Goal: Task Accomplishment & Management: Manage account settings

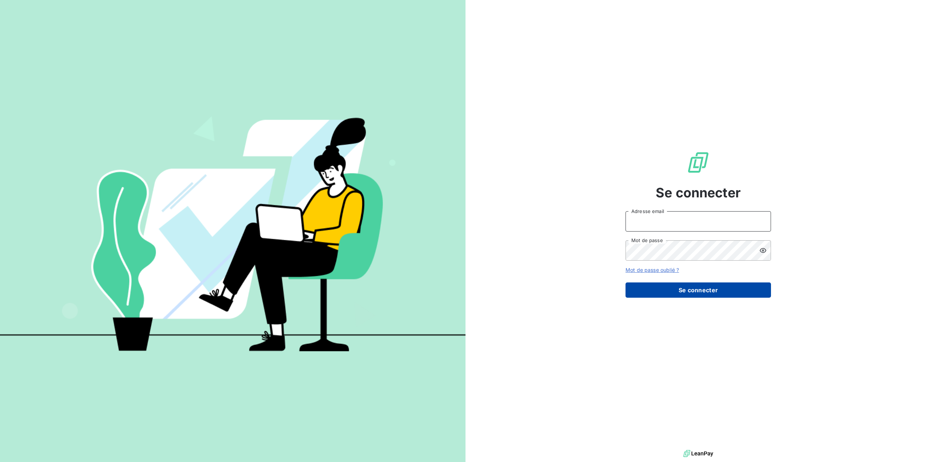
type input "[EMAIL_ADDRESS][DOMAIN_NAME]"
click at [708, 290] on button "Se connecter" at bounding box center [697, 289] width 145 height 15
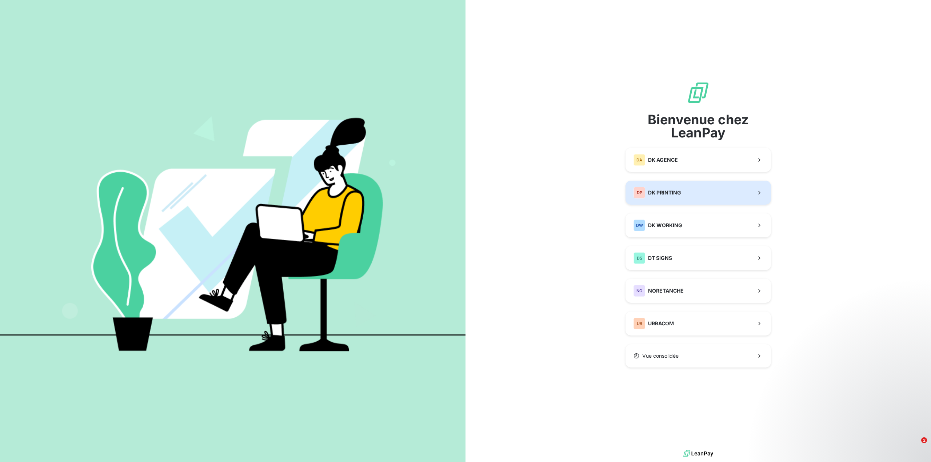
click at [674, 194] on span "DK PRINTING" at bounding box center [664, 192] width 33 height 7
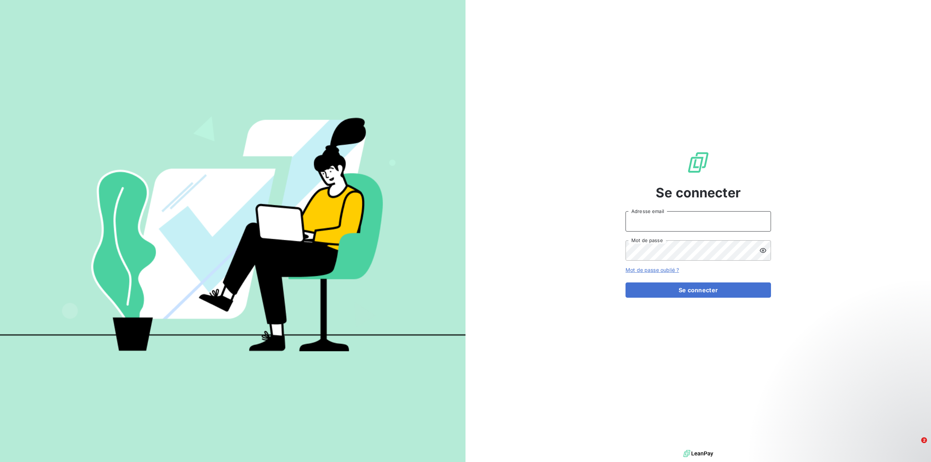
type input "[EMAIL_ADDRESS][DOMAIN_NAME]"
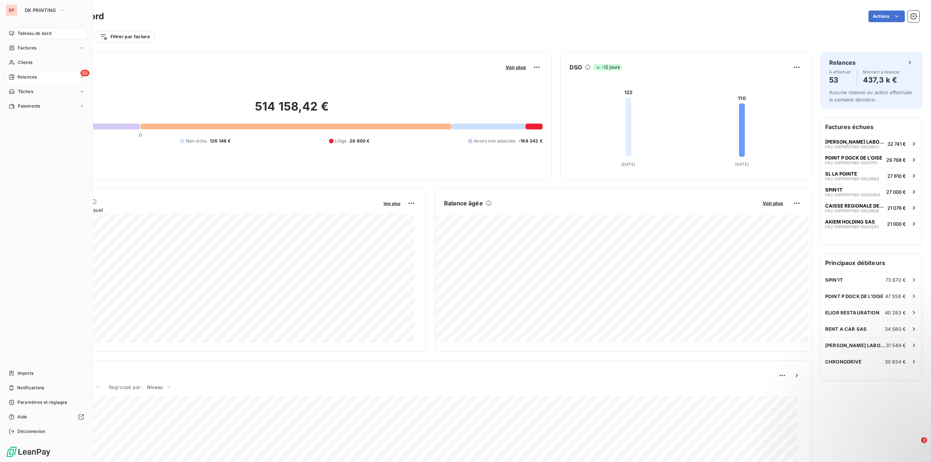
click at [27, 76] on span "Relances" at bounding box center [26, 77] width 19 height 7
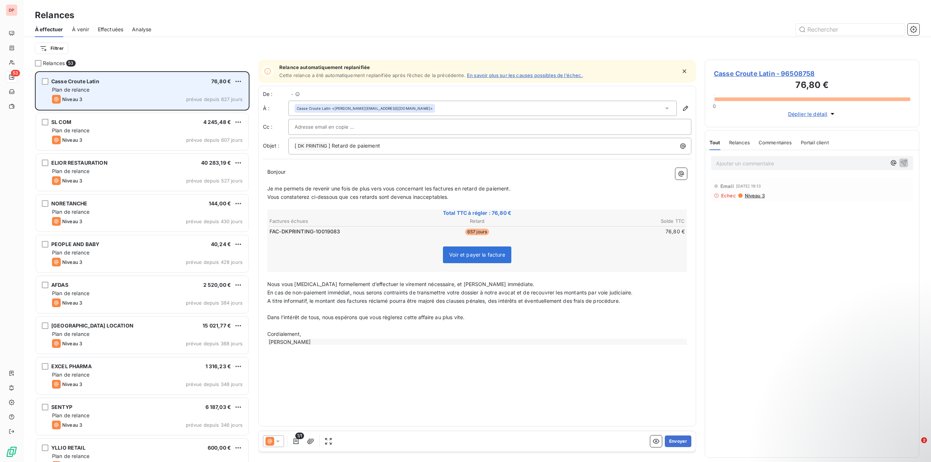
scroll to position [385, 209]
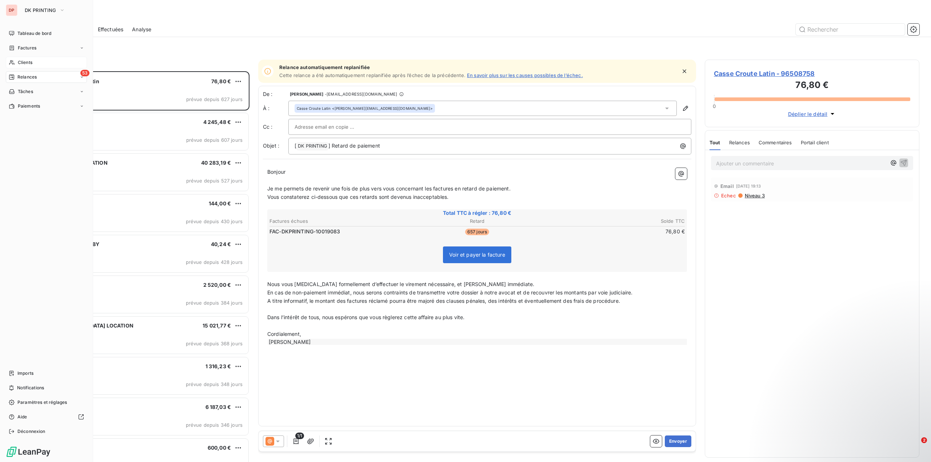
click at [31, 60] on span "Clients" at bounding box center [25, 62] width 15 height 7
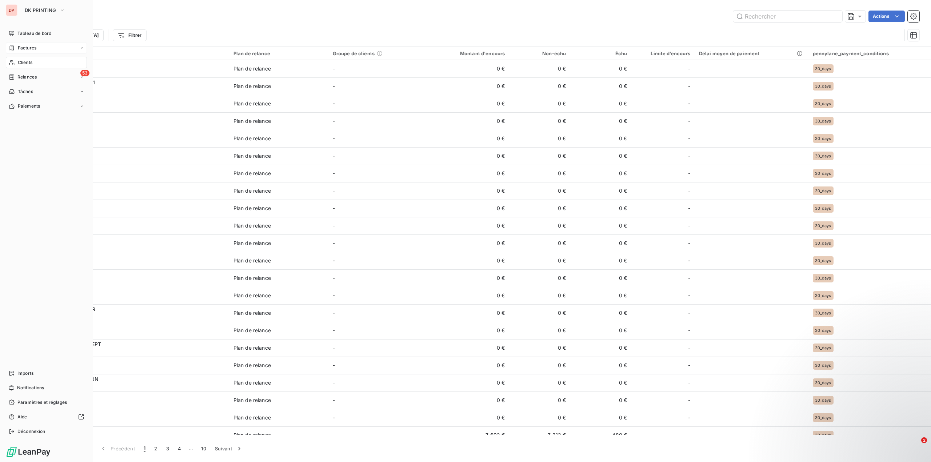
click at [32, 48] on span "Factures" at bounding box center [27, 48] width 19 height 7
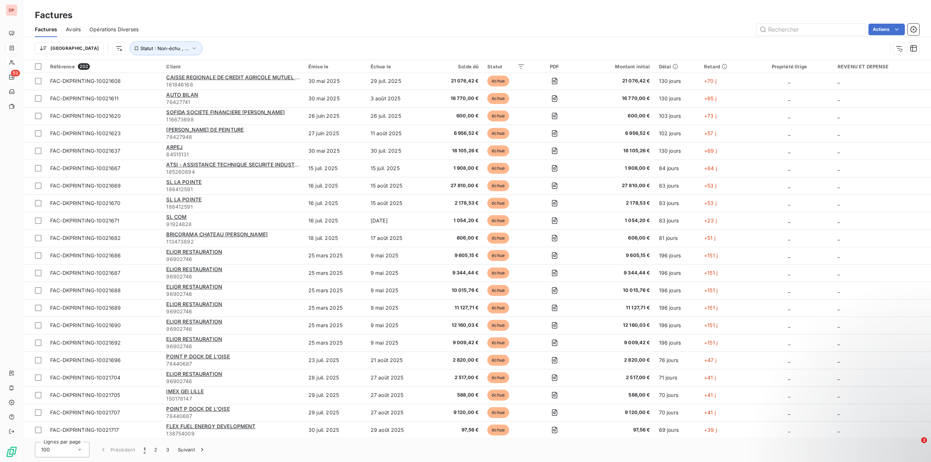
scroll to position [1381, 0]
click at [113, 22] on div "Opérations Diverses" at bounding box center [113, 29] width 49 height 15
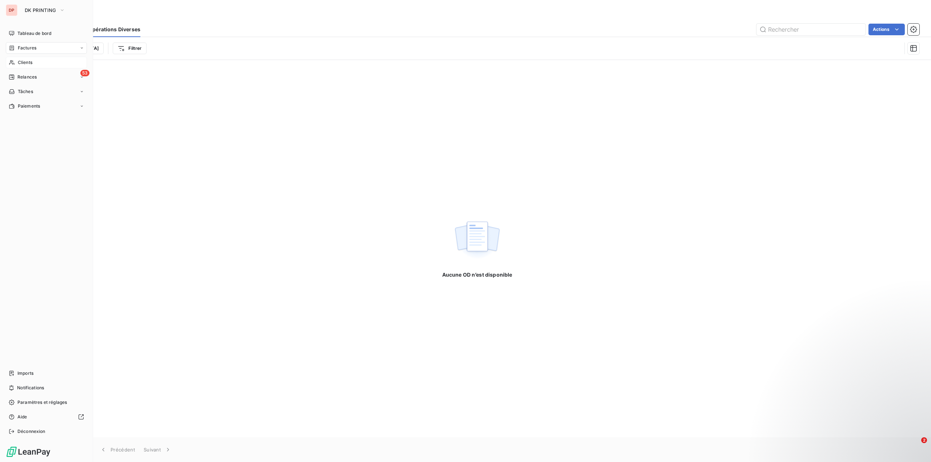
click at [8, 10] on div "DP" at bounding box center [12, 10] width 12 height 12
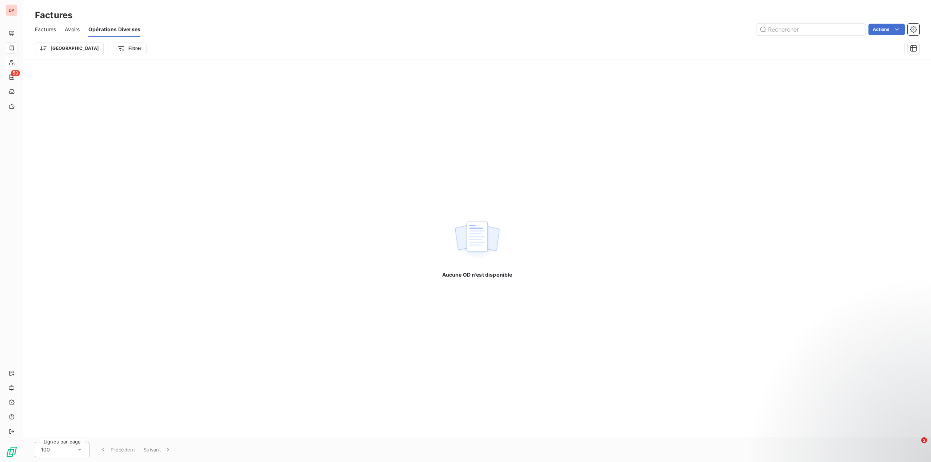
click at [689, 136] on div "Aucune OD n’est disponible" at bounding box center [476, 248] width 907 height 377
